Goal: Information Seeking & Learning: Learn about a topic

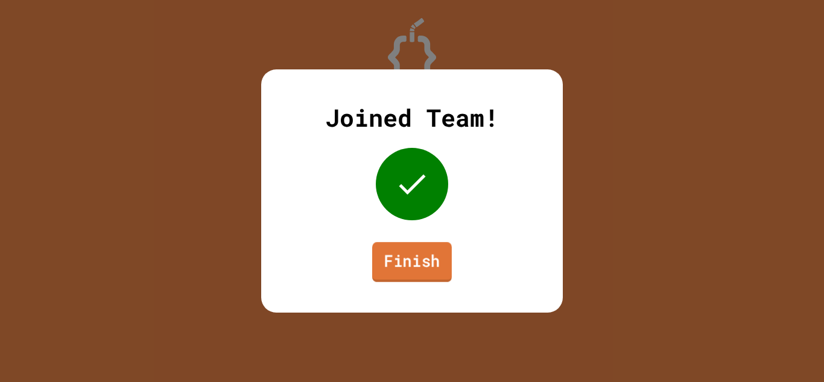
click at [424, 276] on link "Finish" at bounding box center [412, 262] width 80 height 40
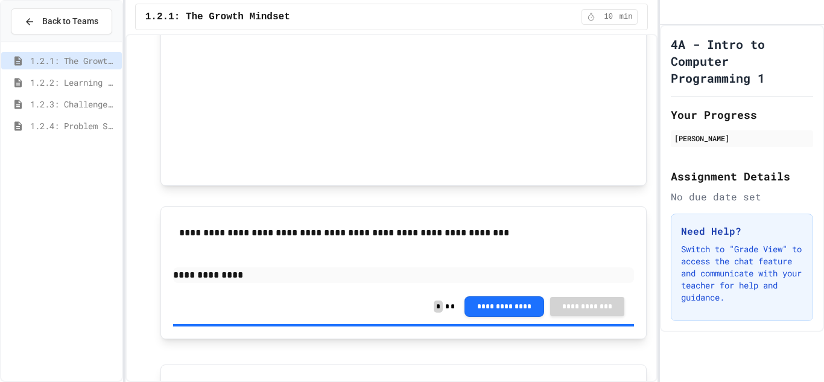
scroll to position [731, 0]
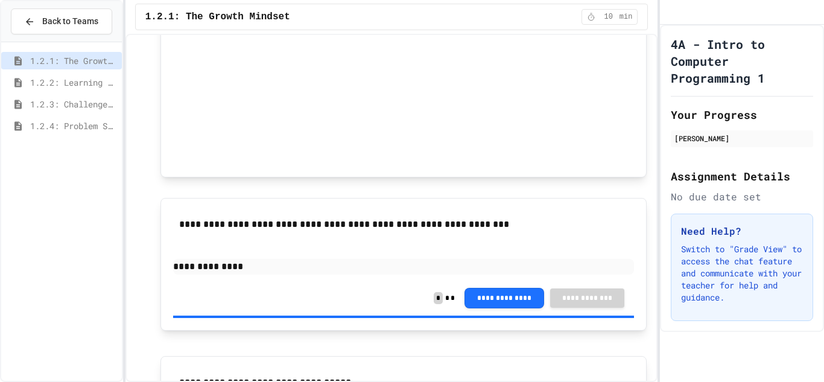
click at [85, 128] on span "1.2.4: Problem Solving Practice" at bounding box center [73, 125] width 87 height 13
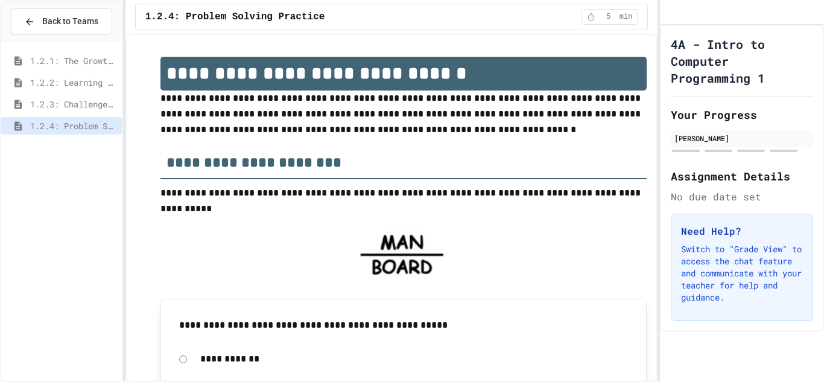
click at [79, 54] on span "1.2.1: The Growth Mindset" at bounding box center [73, 60] width 87 height 13
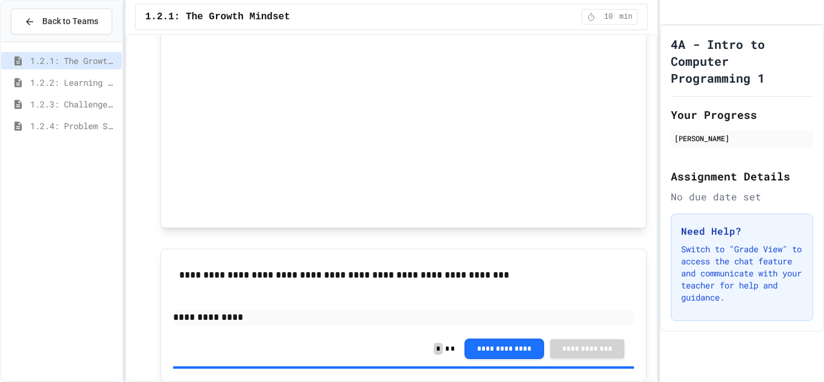
scroll to position [682, 0]
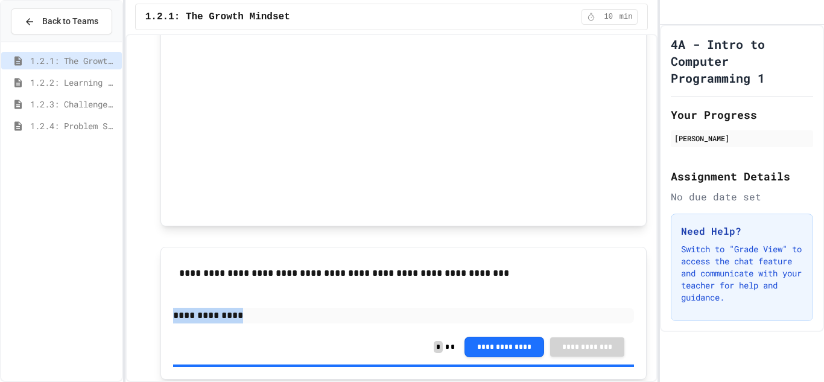
drag, startPoint x: 260, startPoint y: 319, endPoint x: 163, endPoint y: 316, distance: 97.2
click at [163, 316] on div "**********" at bounding box center [403, 313] width 487 height 133
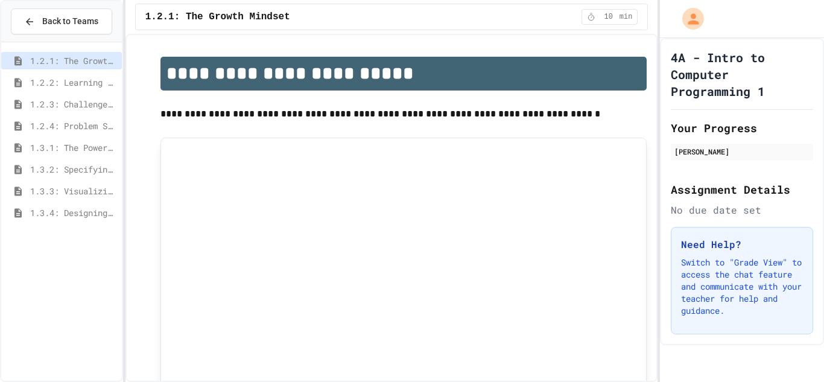
click at [76, 170] on span "1.3.2: Specifying Ideas with Pseudocode" at bounding box center [73, 169] width 87 height 13
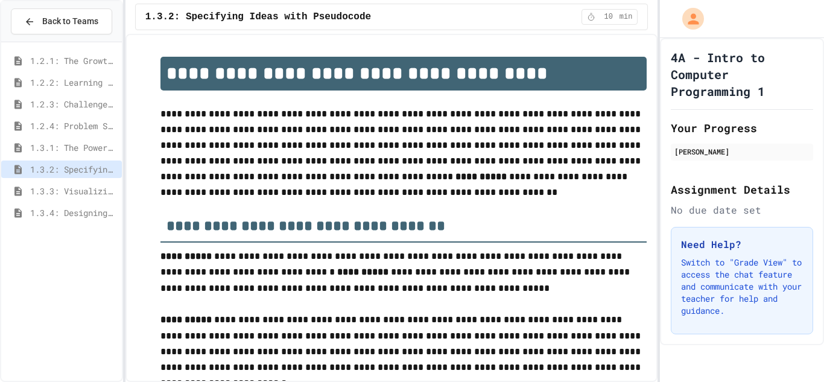
click at [78, 188] on span "1.3.3: Visualizing Logic with Flowcharts" at bounding box center [73, 191] width 87 height 13
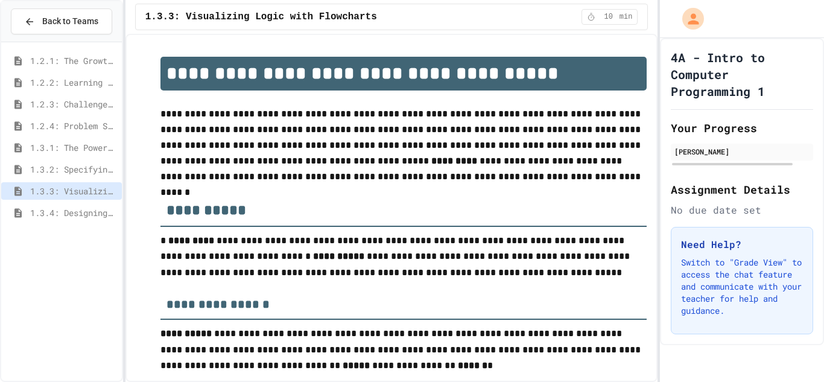
click at [71, 218] on span "1.3.4: Designing Flowcharts" at bounding box center [73, 212] width 87 height 13
